Goal: Task Accomplishment & Management: Manage account settings

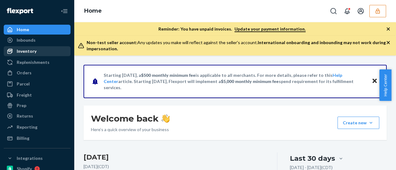
click at [30, 54] on div "Inventory" at bounding box center [27, 51] width 20 height 6
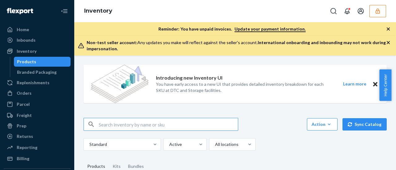
click at [28, 62] on div "Products" at bounding box center [26, 62] width 19 height 6
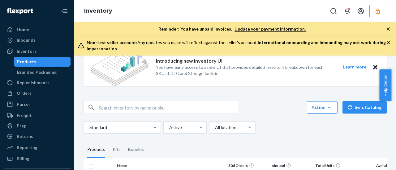
scroll to position [62, 0]
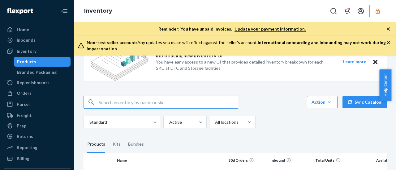
click at [115, 101] on input "text" at bounding box center [168, 102] width 139 height 12
paste input "DQD7YJ5TMR9"
click at [108, 102] on input "DQD7YJ5TMR9" at bounding box center [168, 102] width 139 height 12
type input "DQD7YJ5TMR9"
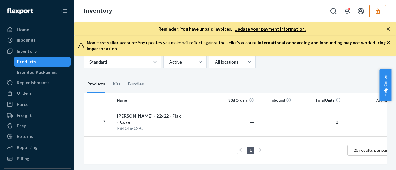
scroll to position [126, 0]
click at [118, 113] on div "[PERSON_NAME] - 22x22 - Flax - Cover" at bounding box center [149, 119] width 65 height 12
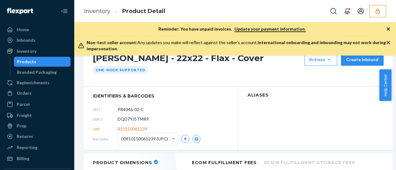
scroll to position [31, 0]
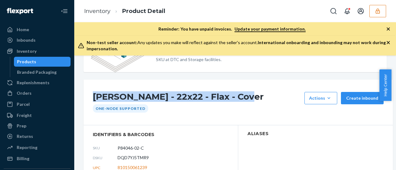
drag, startPoint x: 92, startPoint y: 94, endPoint x: 241, endPoint y: 101, distance: 149.6
click at [241, 101] on div "Mahi Pillow - 22x22 - Flax - Cover Actions Add components Hide Request removal …" at bounding box center [238, 103] width 309 height 46
click at [377, 14] on button "button" at bounding box center [377, 11] width 17 height 12
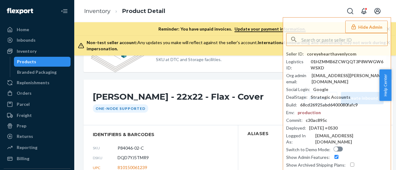
click at [243, 85] on div "Mahi Pillow - 22x22 - Flax - Cover Actions Add components Hide Request removal …" at bounding box center [238, 103] width 309 height 46
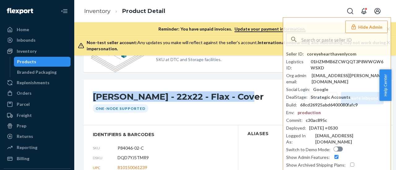
drag, startPoint x: 97, startPoint y: 96, endPoint x: 253, endPoint y: 95, distance: 156.5
click at [264, 96] on div "Mahi Pillow - 22x22 - Flax - Cover Actions Add components Hide Request removal …" at bounding box center [238, 103] width 309 height 46
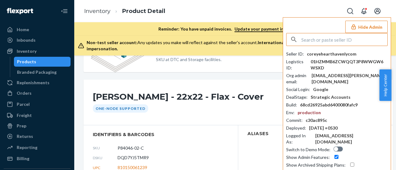
click at [314, 43] on input "text" at bounding box center [344, 39] width 86 height 12
paste input "trycomfrtgmailcom"
type input "trycomfrtgmailcom"
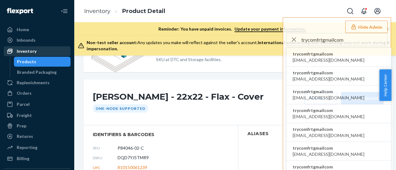
drag, startPoint x: 30, startPoint y: 63, endPoint x: 44, endPoint y: 51, distance: 18.4
click at [30, 63] on div "Products" at bounding box center [26, 62] width 19 height 6
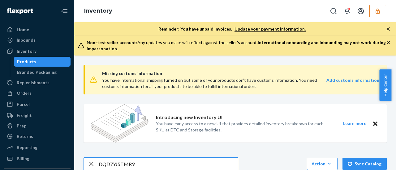
click at [30, 62] on div "Products" at bounding box center [26, 62] width 19 height 6
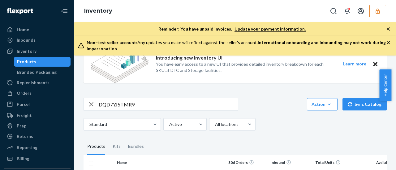
scroll to position [62, 0]
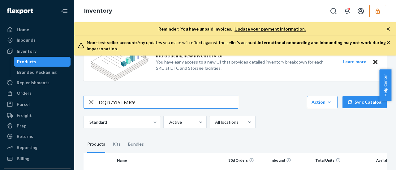
drag, startPoint x: 132, startPoint y: 104, endPoint x: 74, endPoint y: 105, distance: 57.9
click at [75, 107] on div "Missing customs information You have international shipping turned on but some …" at bounding box center [235, 113] width 322 height 115
paste input "DAMVQVYTJLT"
type input "DAMVQVYTJLT"
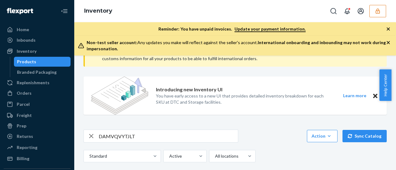
scroll to position [37, 0]
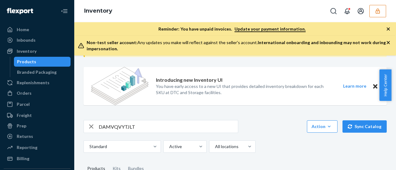
click at [372, 13] on button "button" at bounding box center [377, 11] width 17 height 12
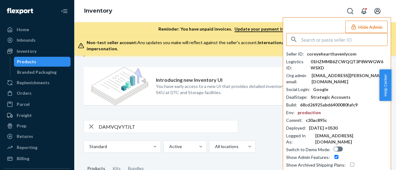
drag, startPoint x: 320, startPoint y: 42, endPoint x: 312, endPoint y: 41, distance: 7.5
click at [316, 41] on input "text" at bounding box center [344, 39] width 86 height 12
paste input "trycomfrtgmailcom"
type input "trycomfrtgmailcom"
click at [297, 31] on div "Hide Admin trycomfrtgmailcom Seller ID : coreyehearthavenlycom Logistics ID : 0…" at bounding box center [337, 108] width 108 height 182
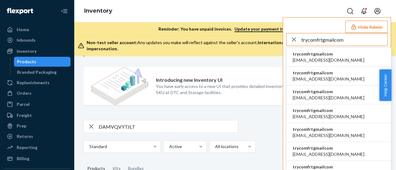
click at [348, 42] on input "trycomfrtgmailcom" at bounding box center [344, 39] width 86 height 12
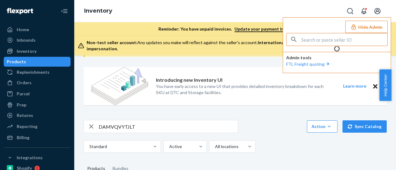
type input "trycomfrtgmailcom"
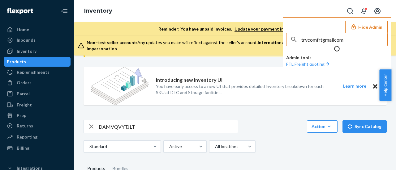
scroll to position [0, 0]
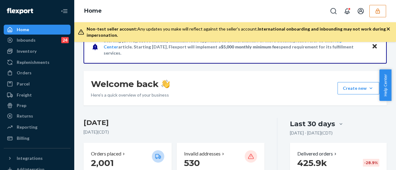
scroll to position [31, 0]
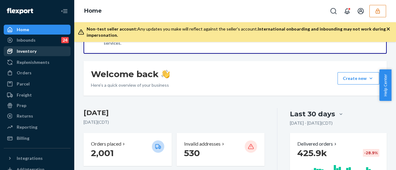
click at [19, 53] on div "Inventory" at bounding box center [27, 51] width 20 height 6
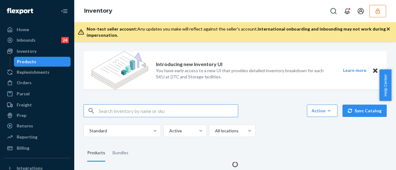
drag, startPoint x: 23, startPoint y: 62, endPoint x: 22, endPoint y: 74, distance: 12.1
click at [23, 62] on div "Products" at bounding box center [26, 62] width 19 height 6
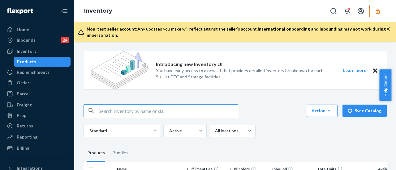
click at [122, 113] on input "text" at bounding box center [168, 111] width 139 height 12
click at [109, 115] on input "text" at bounding box center [168, 111] width 139 height 12
paste input "DAMVQVYTJLT"
type input "DAMVQVYTJLT"
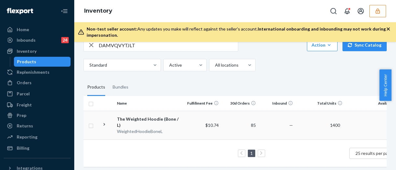
scroll to position [67, 0]
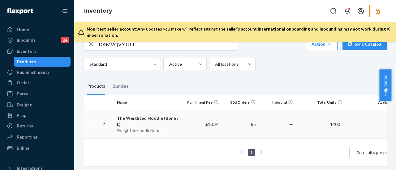
click at [132, 119] on div "The Weighted Hoodie (Bone / L)" at bounding box center [149, 121] width 65 height 12
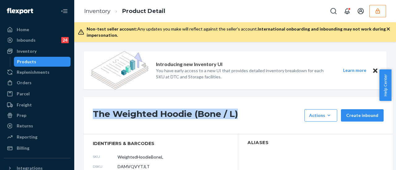
drag, startPoint x: 93, startPoint y: 113, endPoint x: 245, endPoint y: 122, distance: 151.9
click at [245, 122] on div "The Weighted Hoodie (Bone / L) Actions Hide Request removal Create inbound" at bounding box center [238, 115] width 309 height 37
click at [376, 13] on icon "button" at bounding box center [378, 10] width 4 height 5
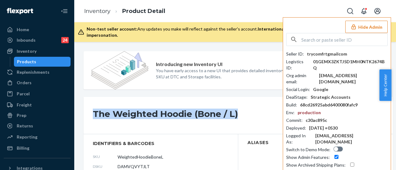
drag, startPoint x: 93, startPoint y: 114, endPoint x: 240, endPoint y: 119, distance: 147.0
click at [240, 119] on h1 "The Weighted Hoodie (Bone / L)" at bounding box center [197, 116] width 208 height 12
click at [179, 113] on h1 "The Weighted Hoodie (Bone / L)" at bounding box center [197, 116] width 208 height 12
